Goal: Download file/media

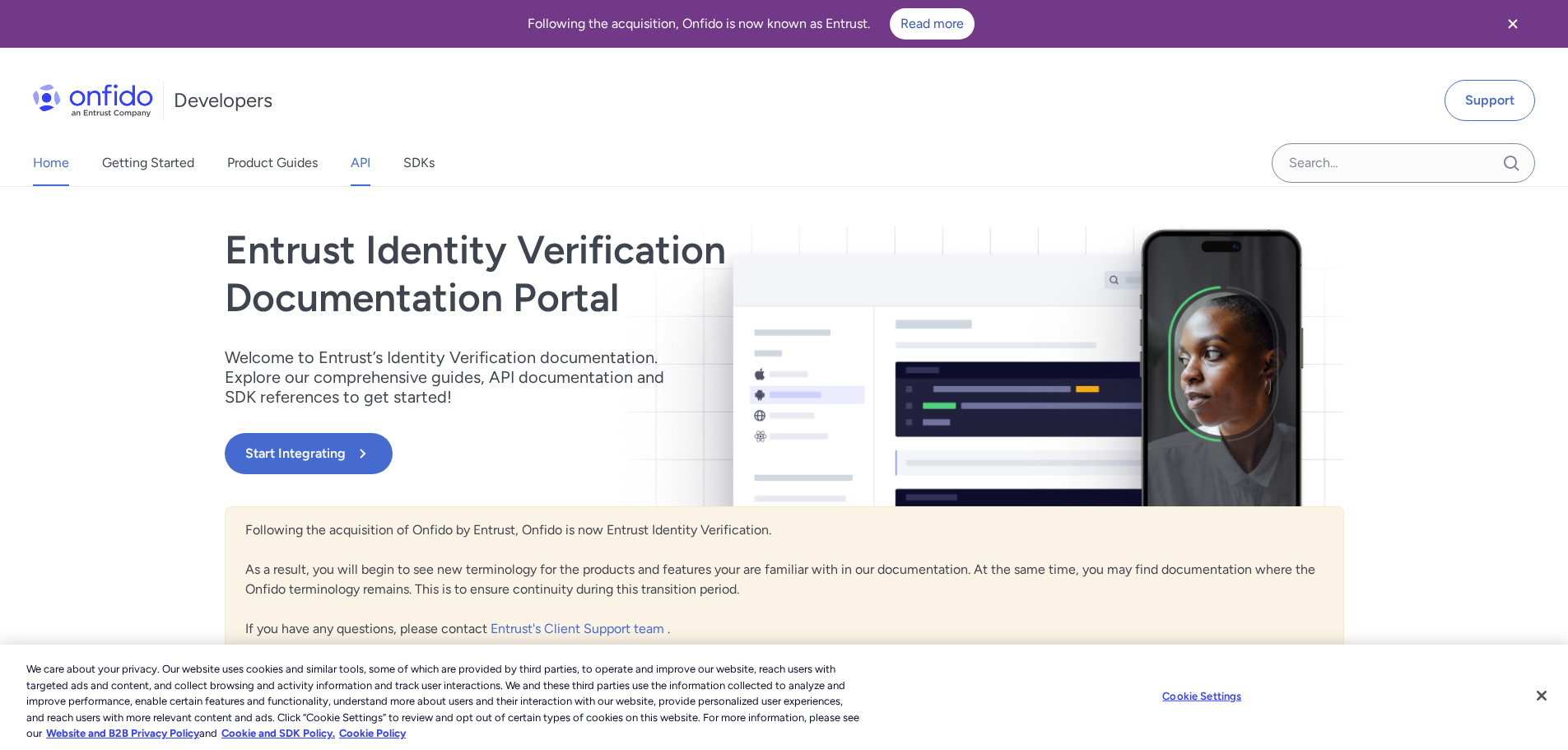
click at [362, 167] on link "API" at bounding box center [360, 163] width 20 height 46
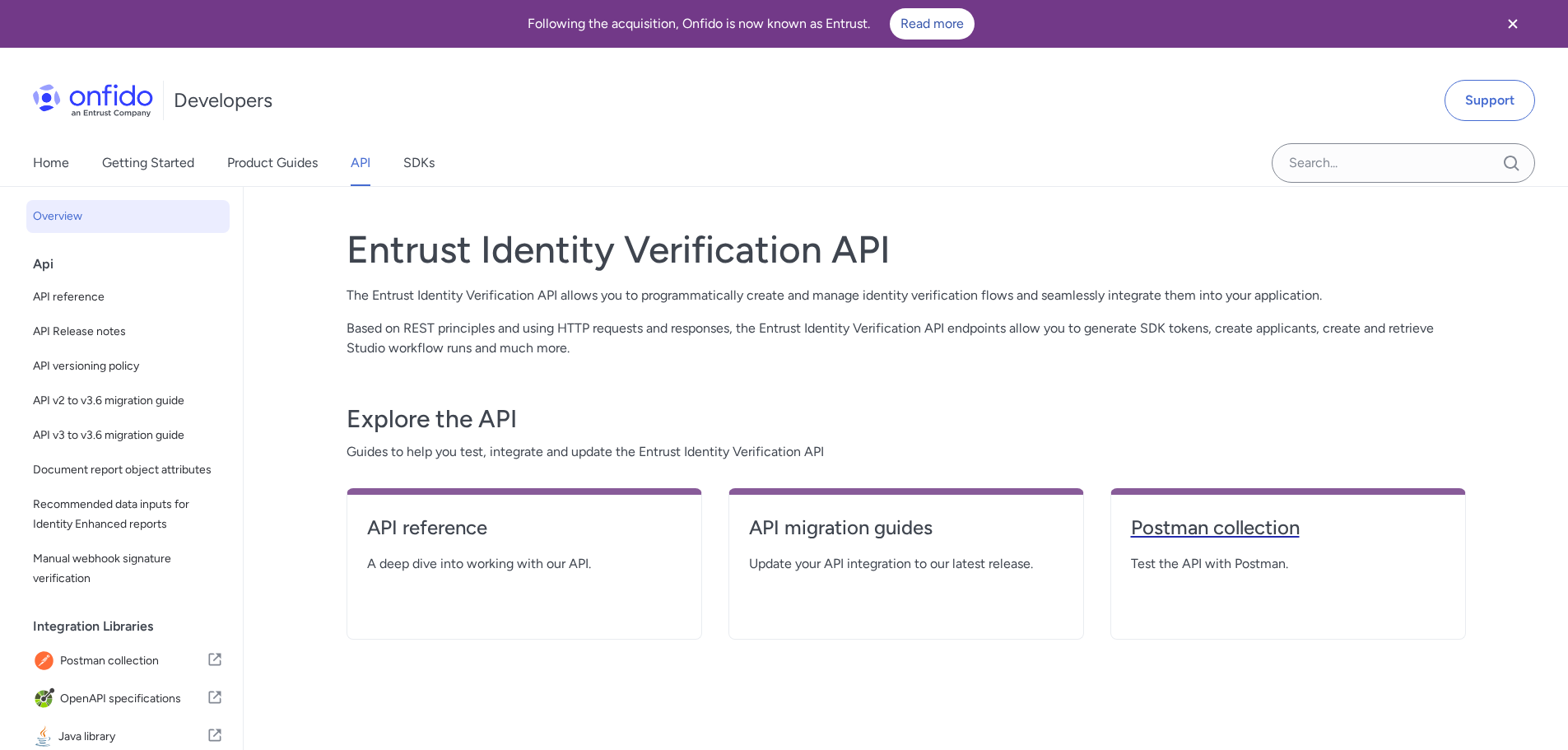
click at [1211, 530] on h4 "Postman collection" at bounding box center [1288, 528] width 314 height 27
